Goal: Task Accomplishment & Management: Complete application form

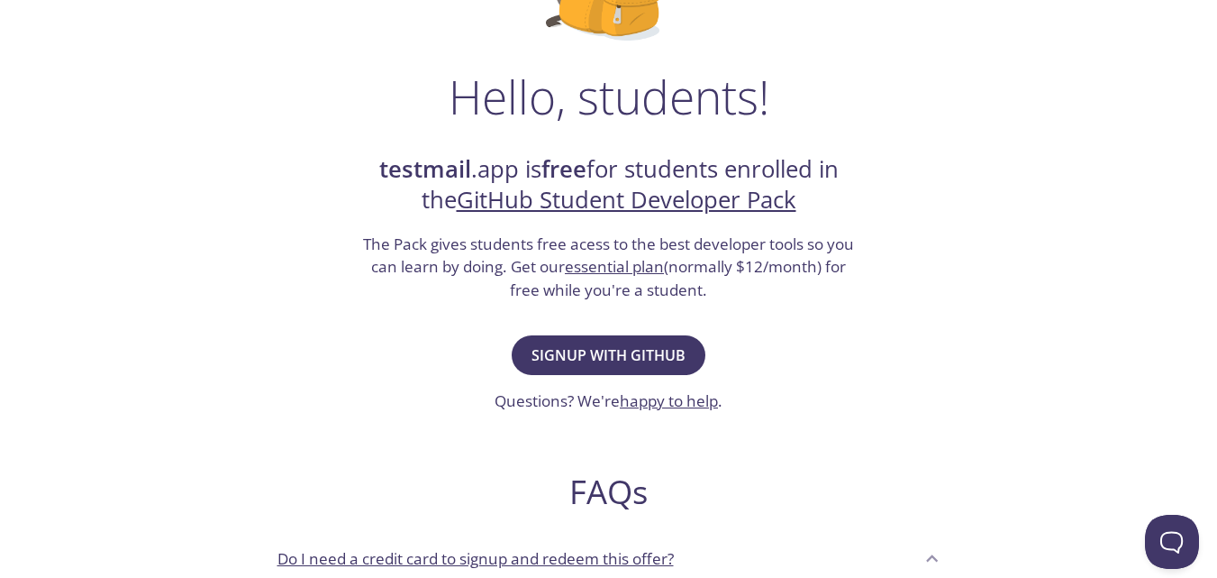
scroll to position [247, 0]
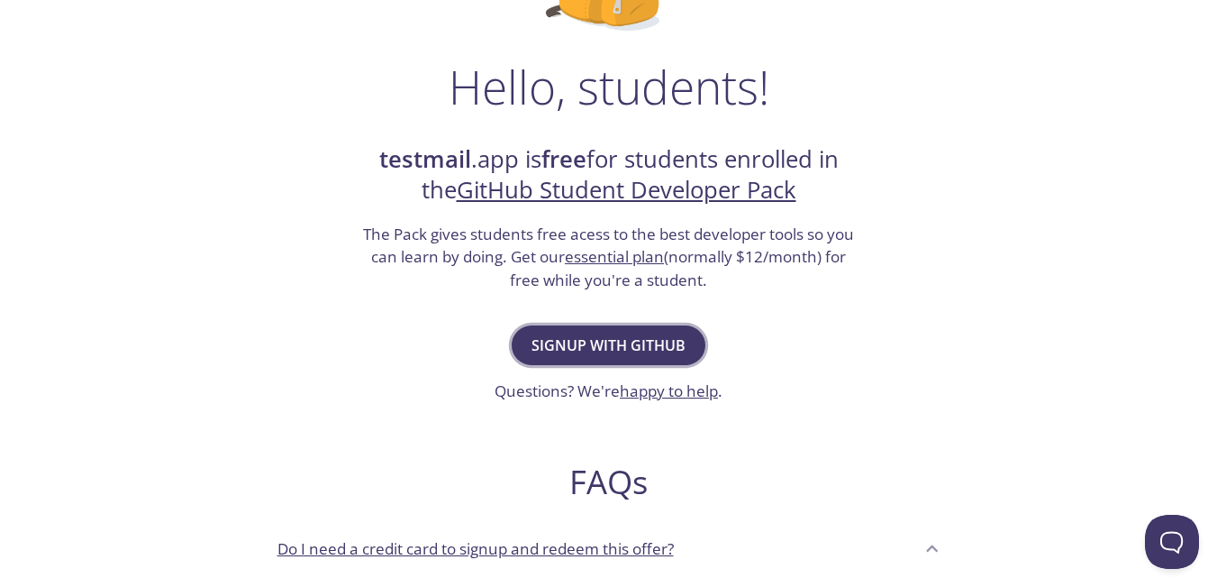
click at [650, 341] on span "Signup with GitHub" at bounding box center [609, 344] width 154 height 25
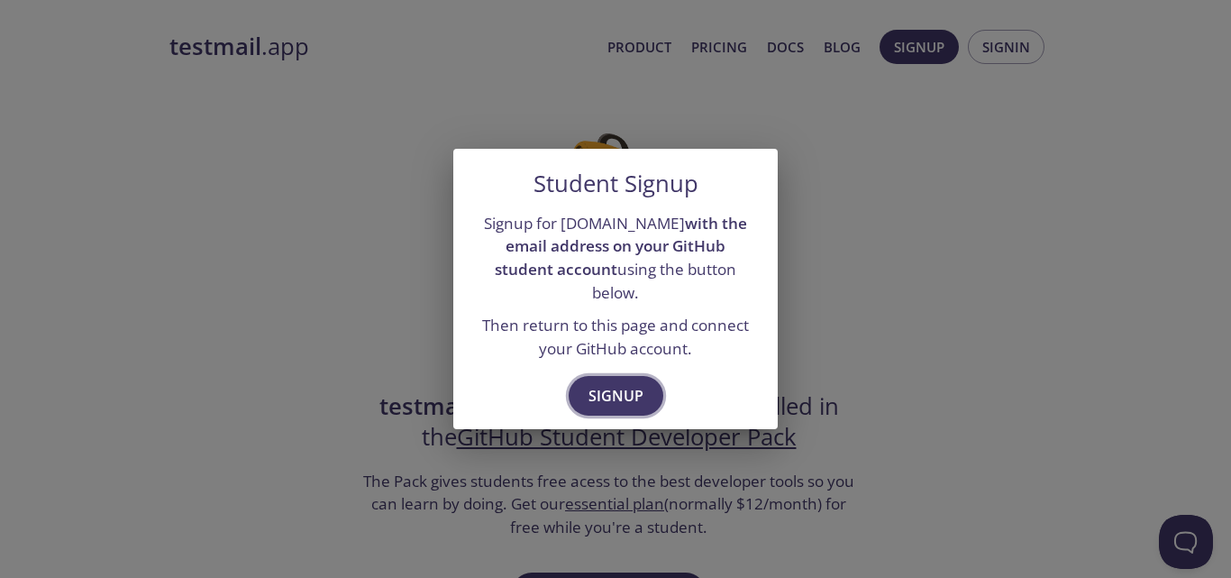
click at [609, 389] on span "Signup" at bounding box center [615, 395] width 55 height 25
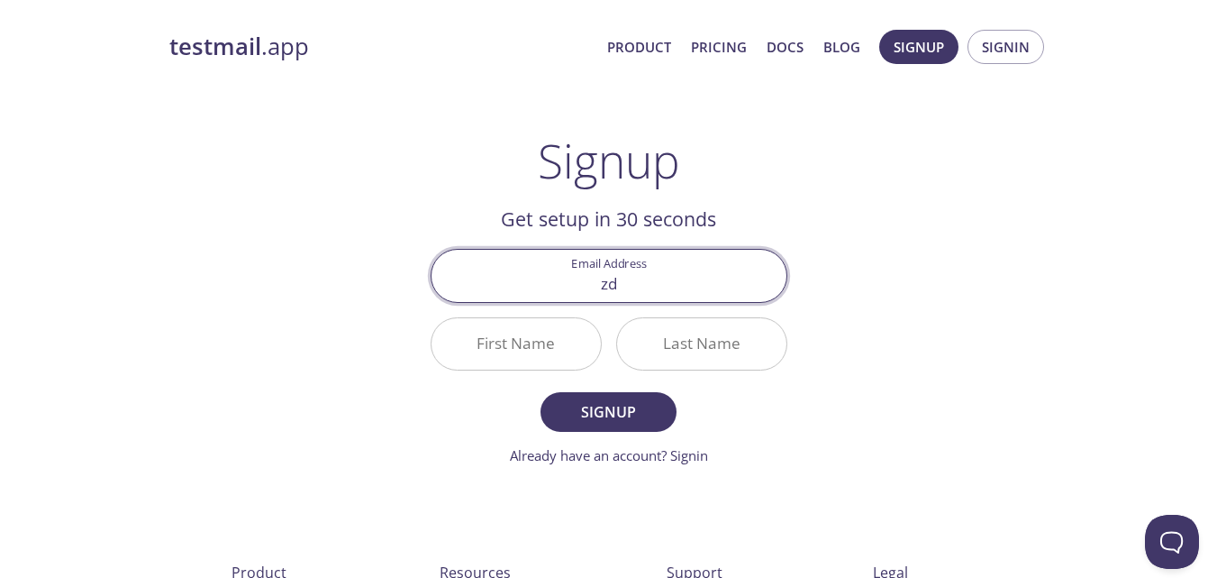
type input "[EMAIL_ADDRESS][DOMAIN_NAME]"
click at [561, 336] on input "First Name" at bounding box center [516, 343] width 169 height 51
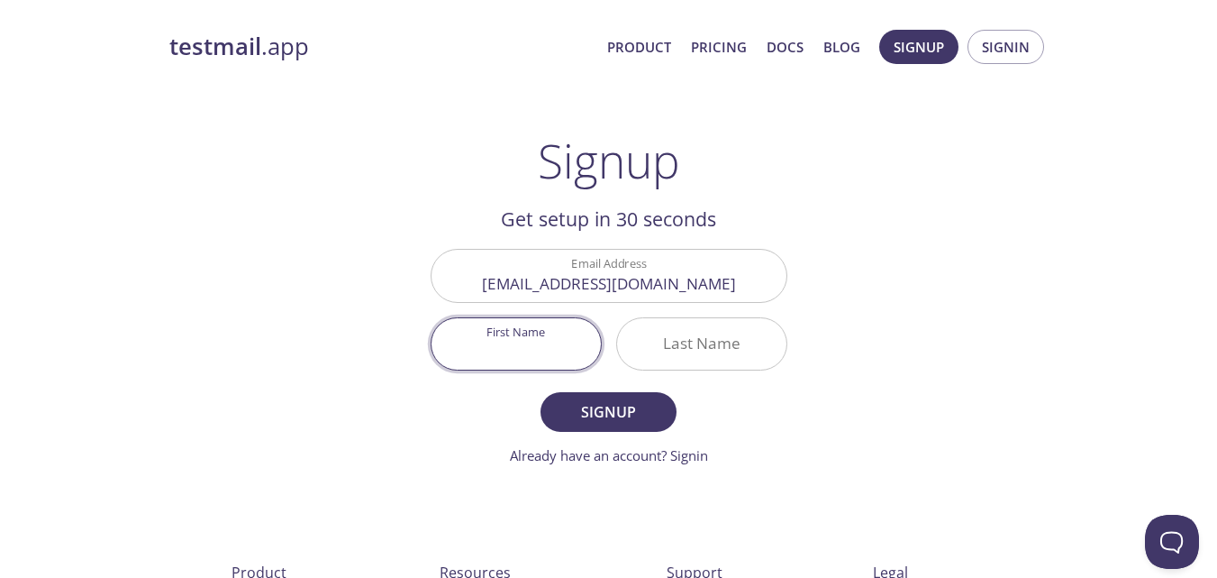
click at [500, 357] on input "First Name" at bounding box center [516, 343] width 169 height 51
type input "Wt4"
click at [672, 349] on input "Last Name" at bounding box center [701, 343] width 169 height 51
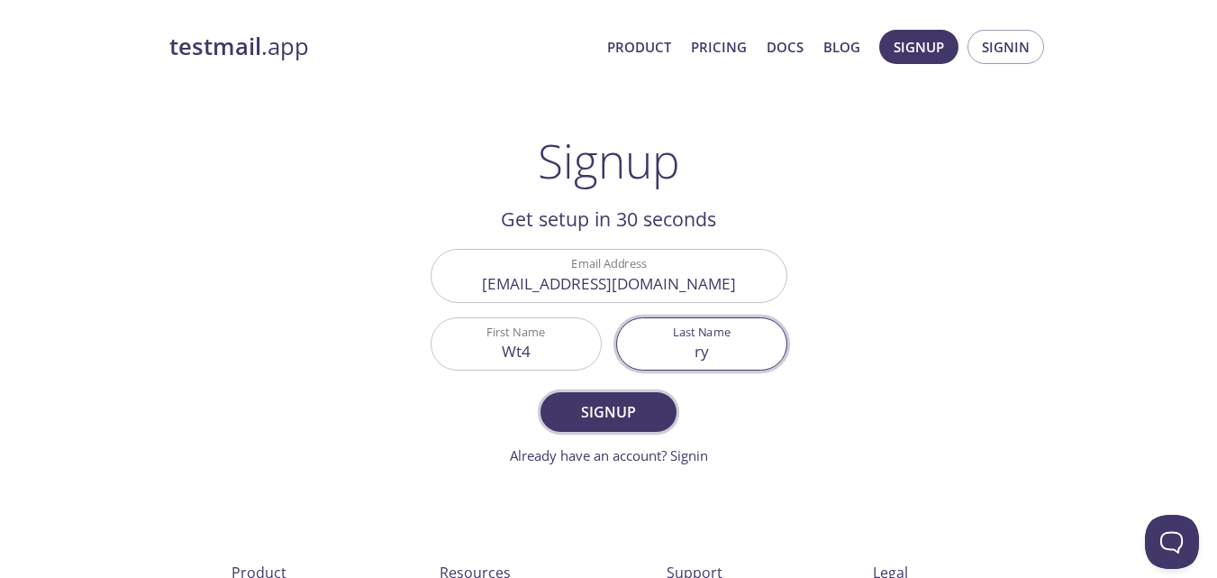
type input "ry"
click at [608, 415] on span "Signup" at bounding box center [608, 411] width 96 height 25
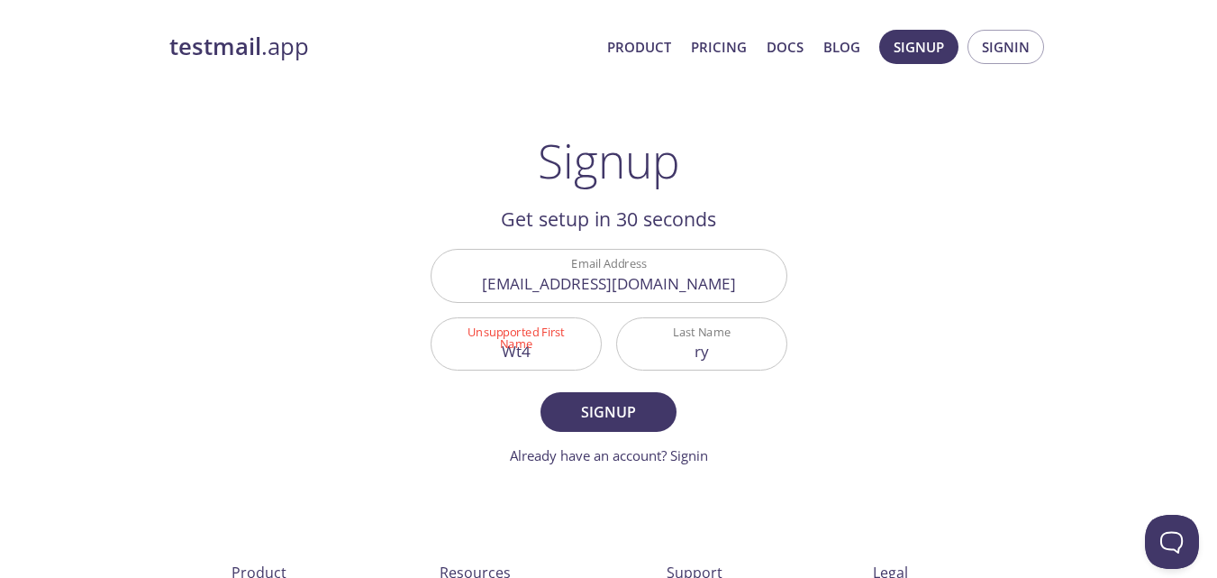
click at [517, 342] on input "Wt4" at bounding box center [516, 343] width 169 height 51
click at [539, 360] on input "Wdft4" at bounding box center [516, 343] width 169 height 51
type input "Wdft"
click at [587, 423] on span "Signup" at bounding box center [608, 411] width 96 height 25
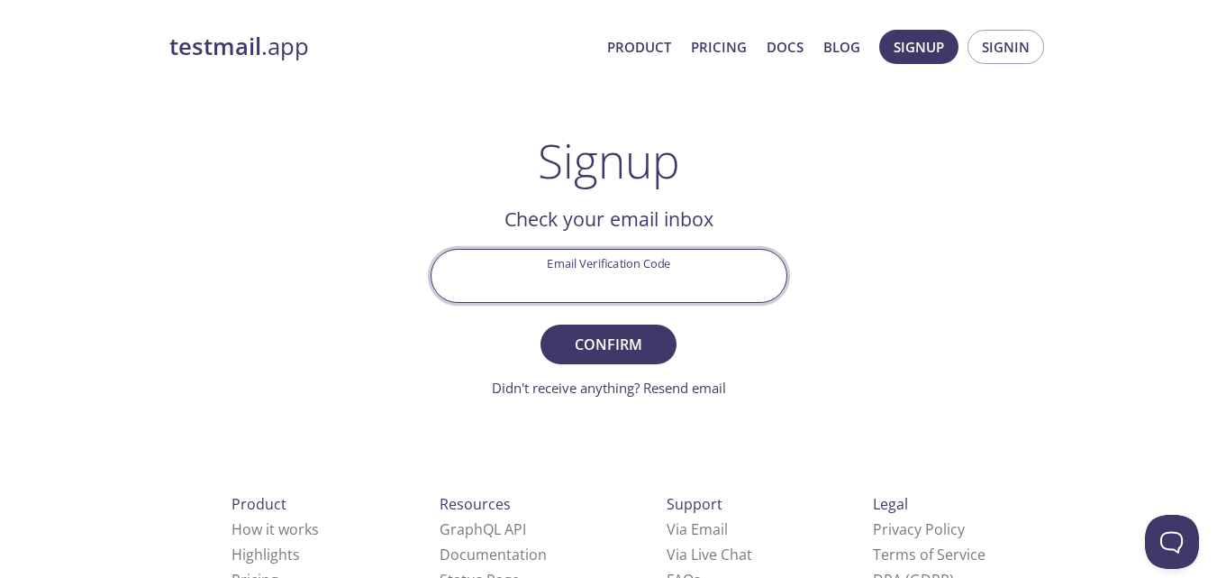
click at [614, 262] on input "Email Verification Code" at bounding box center [609, 275] width 355 height 51
paste input "M8GEEFD"
type input "M8GEEFD"
click at [609, 342] on span "Confirm" at bounding box center [608, 344] width 96 height 25
click at [609, 342] on form "Email Verification Code M8GEEFD Confirm Didn't receive anything? Resend email" at bounding box center [609, 323] width 357 height 149
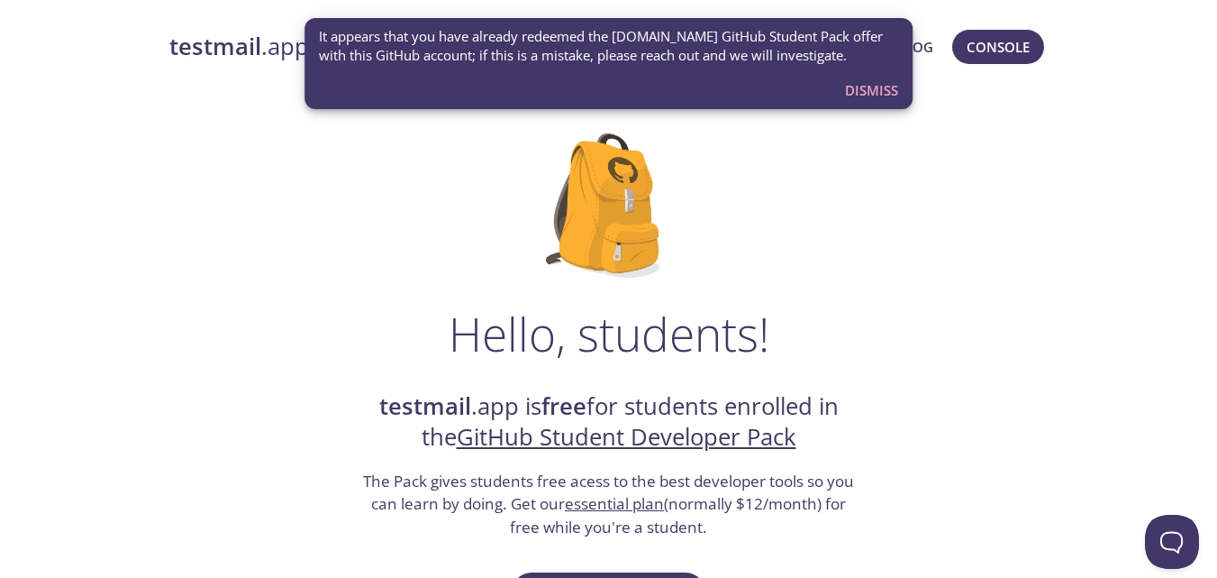
click at [866, 88] on span "Dismiss" at bounding box center [871, 89] width 53 height 23
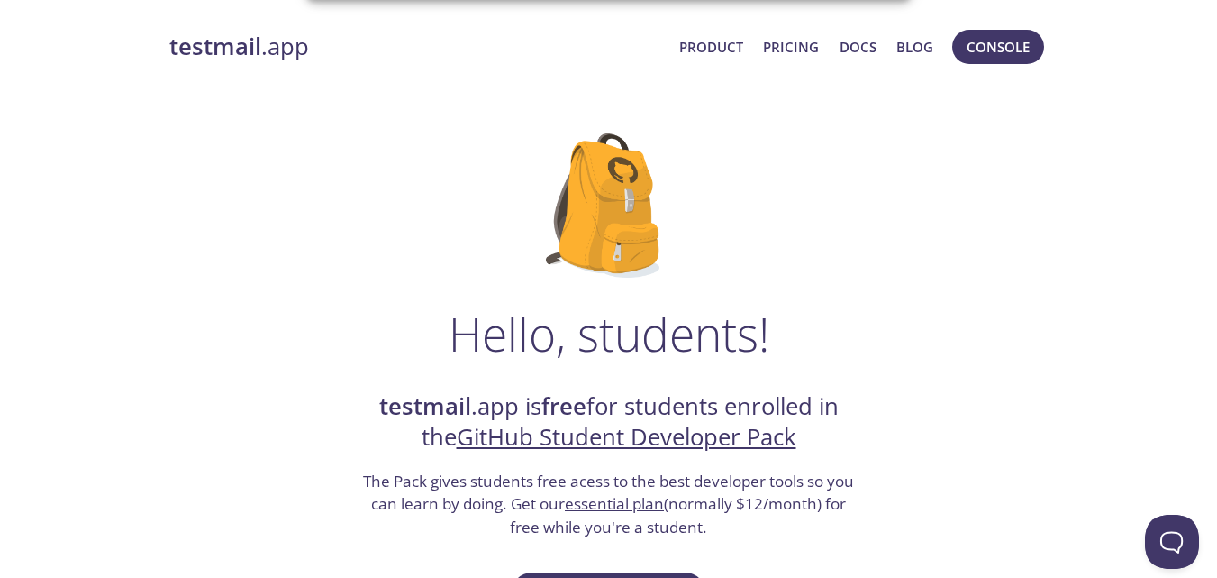
drag, startPoint x: 866, startPoint y: 88, endPoint x: 641, endPoint y: 29, distance: 233.0
